Goal: Navigation & Orientation: Find specific page/section

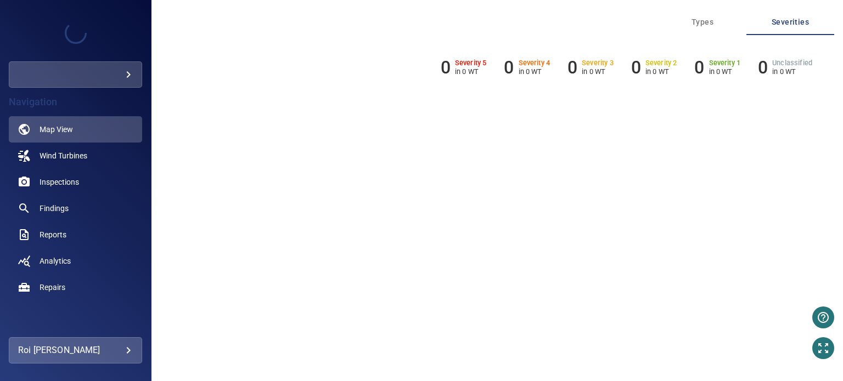
click at [61, 160] on div at bounding box center [421, 190] width 843 height 381
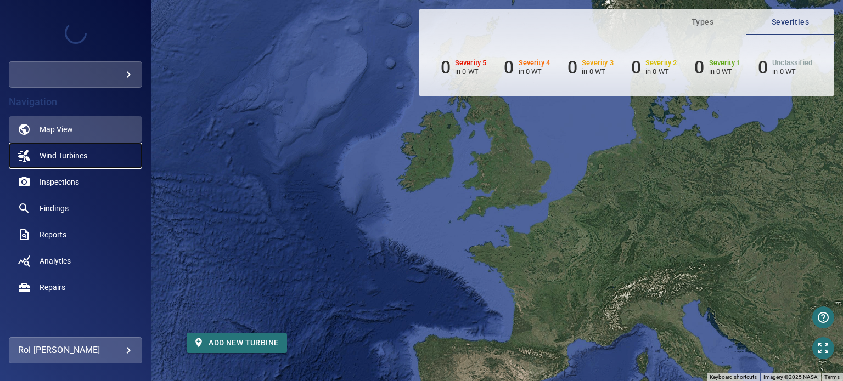
click at [71, 156] on span "Wind Turbines" at bounding box center [64, 155] width 48 height 11
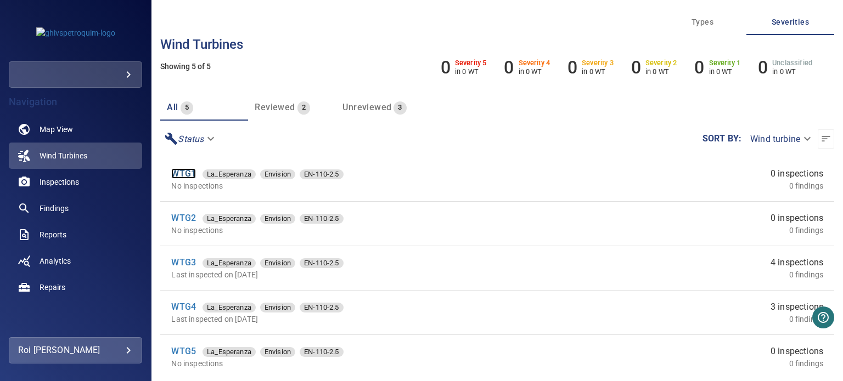
click at [187, 173] on link "WTG1" at bounding box center [183, 173] width 25 height 10
